Goal: Information Seeking & Learning: Learn about a topic

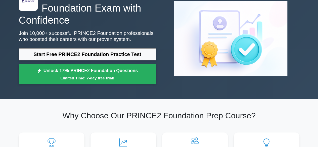
scroll to position [39, 0]
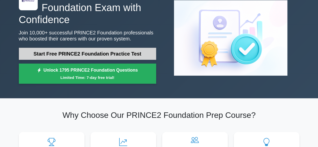
click at [76, 54] on link "Start Free PRINCE2 Foundation Practice Test" at bounding box center [87, 54] width 137 height 12
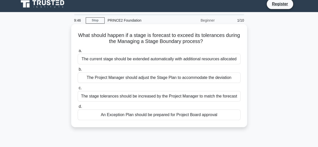
scroll to position [4, 0]
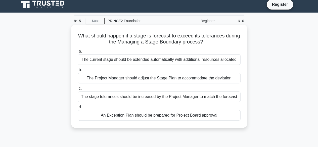
click at [172, 118] on div "An Exception Plan should be prepared for Project Board approval" at bounding box center [159, 115] width 163 height 11
click at [78, 109] on input "d. An Exception Plan should be prepared for Project Board approval" at bounding box center [78, 106] width 0 height 3
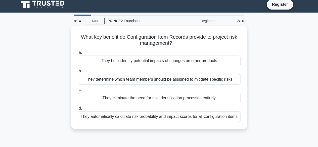
scroll to position [0, 0]
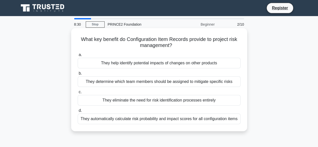
click at [190, 121] on div "They automatically calculate risk probability and impact scores for all configu…" at bounding box center [159, 118] width 163 height 11
click at [78, 112] on input "d. They automatically calculate risk probability and impact scores for all conf…" at bounding box center [78, 110] width 0 height 3
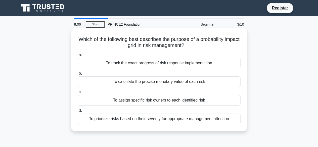
drag, startPoint x: 83, startPoint y: 38, endPoint x: 221, endPoint y: 47, distance: 138.9
click at [221, 47] on h5 "Which of the following best describes the purpose of a probability impact grid …" at bounding box center [159, 42] width 164 height 13
copy h5 "Which of the following best describes the purpose of a probability impact grid …"
click at [166, 121] on div "To prioritize risks based on their severity for appropriate management attention" at bounding box center [159, 118] width 163 height 11
click at [78, 112] on input "d. To prioritize risks based on their severity for appropriate management atten…" at bounding box center [78, 110] width 0 height 3
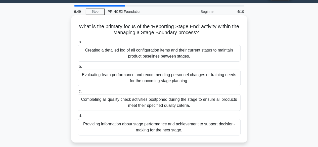
scroll to position [17, 0]
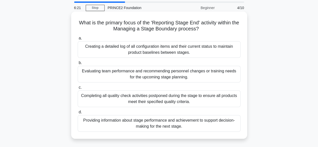
click at [202, 98] on div "Completing all quality check activities postponed during the stage to ensure al…" at bounding box center [159, 98] width 163 height 17
click at [78, 89] on input "c. Completing all quality check activities postponed during the stage to ensure…" at bounding box center [78, 87] width 0 height 3
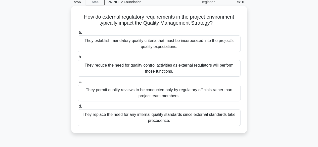
scroll to position [23, 0]
click at [145, 92] on div "They permit quality reviews to be conducted only by regulatory officials rather…" at bounding box center [159, 92] width 163 height 17
click at [78, 83] on input "c. They permit quality reviews to be conducted only by regulatory officials rat…" at bounding box center [78, 81] width 0 height 3
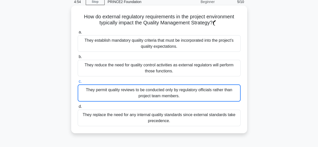
scroll to position [0, 0]
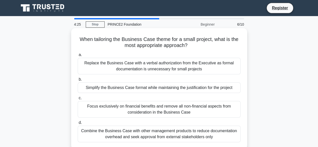
click at [161, 131] on div "Combine the Business Case with other management products to reduce documentatio…" at bounding box center [159, 134] width 163 height 17
click at [78, 124] on input "d. Combine the Business Case with other management products to reduce documenta…" at bounding box center [78, 122] width 0 height 3
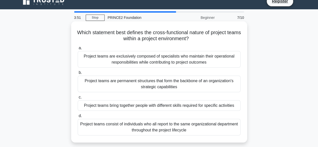
scroll to position [7, 0]
click at [153, 87] on div "Project teams are permanent structures that form the backbone of an organizatio…" at bounding box center [159, 83] width 163 height 17
click at [78, 74] on input "b. Project teams are permanent structures that form the backbone of an organiza…" at bounding box center [78, 72] width 0 height 3
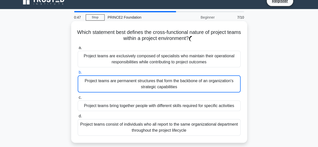
scroll to position [0, 0]
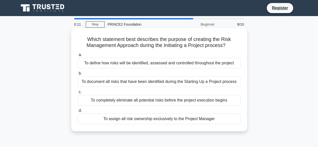
click at [125, 81] on div "To document all risks that have been identified during the Starting Up a Projec…" at bounding box center [159, 81] width 163 height 11
click at [78, 75] on input "b. To document all risks that have been identified during the Starting Up a Pro…" at bounding box center [78, 73] width 0 height 3
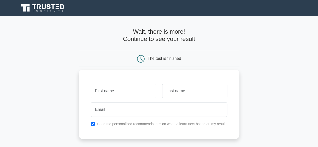
scroll to position [1, 0]
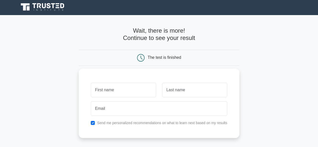
click at [114, 89] on input "text" at bounding box center [123, 90] width 65 height 15
type input "Mayowa"
click at [193, 90] on input "text" at bounding box center [194, 90] width 65 height 15
click at [168, 91] on input "text" at bounding box center [194, 90] width 65 height 15
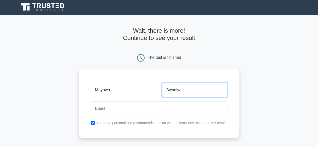
type input "Awodiya"
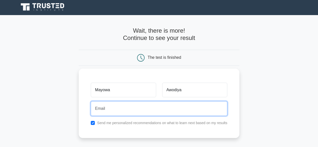
click at [141, 113] on input "email" at bounding box center [159, 108] width 136 height 15
type input "[EMAIL_ADDRESS][DOMAIN_NAME]"
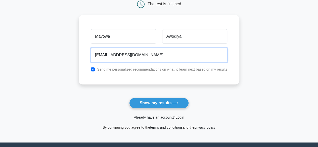
scroll to position [56, 0]
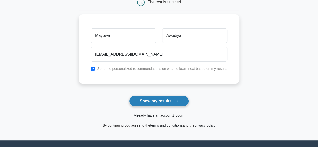
click at [156, 99] on button "Show my results" at bounding box center [158, 101] width 59 height 11
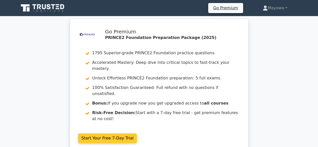
click at [121, 133] on link "Start Your Free 7-Day Trial" at bounding box center [107, 138] width 59 height 10
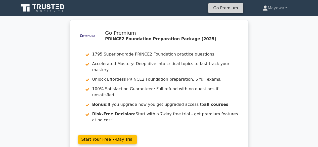
click at [225, 6] on link "Go Premium" at bounding box center [225, 8] width 31 height 7
